Goal: Information Seeking & Learning: Learn about a topic

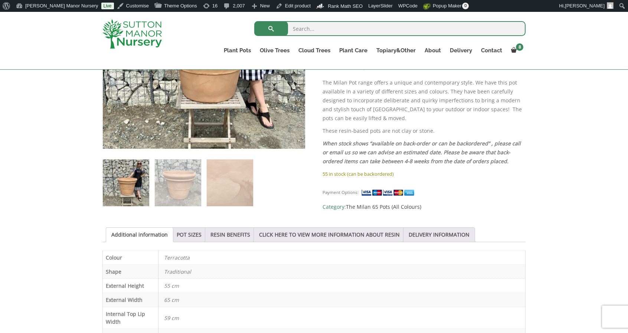
scroll to position [334, 0]
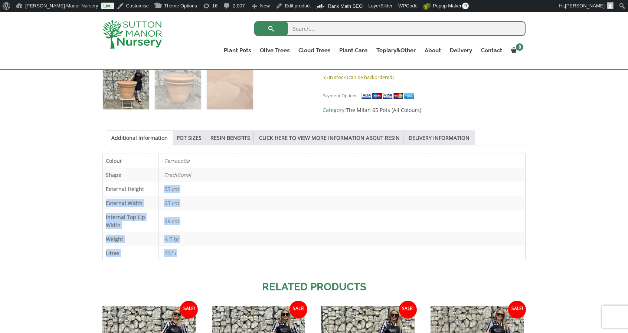
drag, startPoint x: 180, startPoint y: 245, endPoint x: 149, endPoint y: 179, distance: 72.7
click at [145, 188] on tbody "Colour Terracotta Shape Traditional External Height 55 cm External Width 65 cm …" at bounding box center [314, 207] width 423 height 107
click at [178, 171] on p "Traditional" at bounding box center [342, 175] width 356 height 14
click at [207, 186] on p "55 cm" at bounding box center [342, 189] width 356 height 14
drag, startPoint x: 196, startPoint y: 205, endPoint x: 166, endPoint y: 201, distance: 29.9
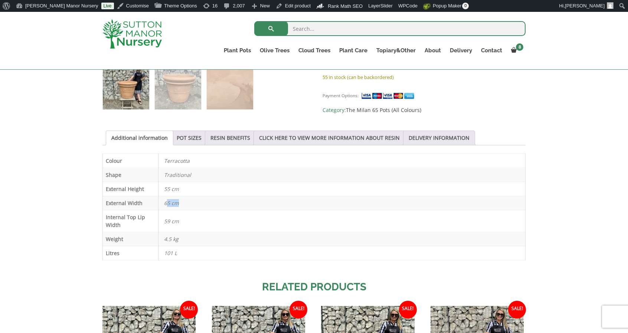
click at [166, 201] on p "65 cm" at bounding box center [342, 203] width 356 height 14
click at [184, 190] on p "55 cm" at bounding box center [342, 189] width 356 height 14
click at [273, 6] on link "Edit product" at bounding box center [293, 6] width 41 height 12
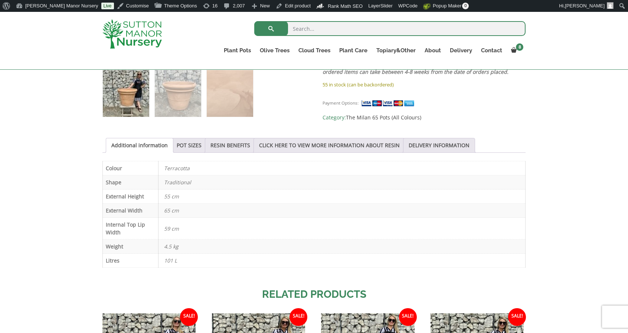
scroll to position [334, 0]
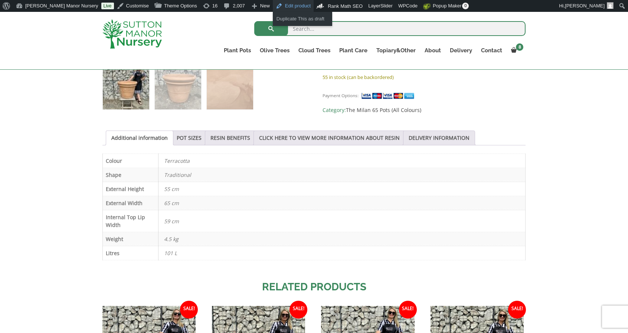
click at [273, 7] on link "Edit product" at bounding box center [293, 6] width 41 height 12
